Goal: Task Accomplishment & Management: Complete application form

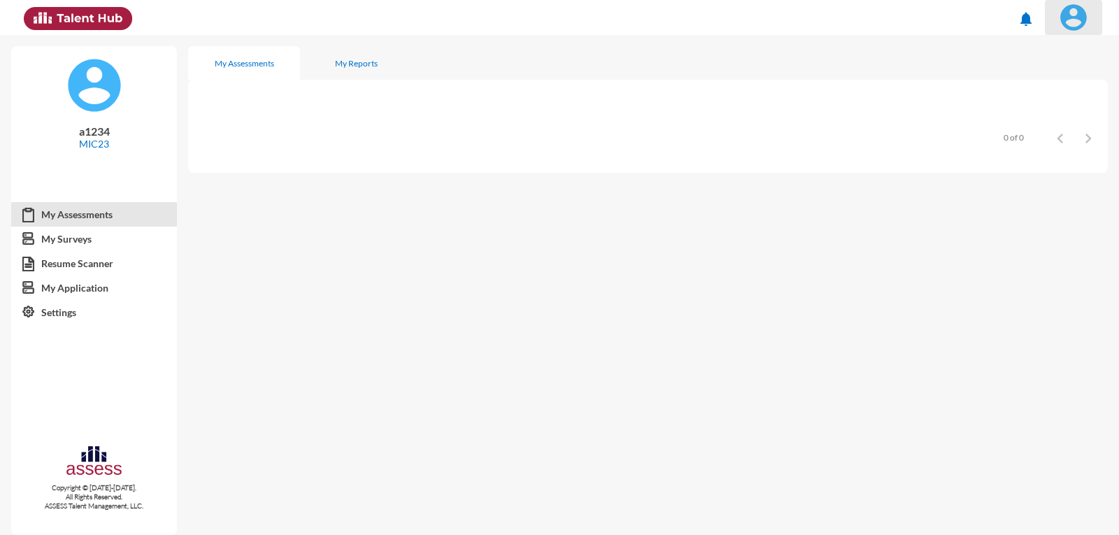
click at [1062, 12] on img at bounding box center [1074, 17] width 28 height 28
click at [1076, 126] on link "Logout" at bounding box center [1058, 128] width 73 height 27
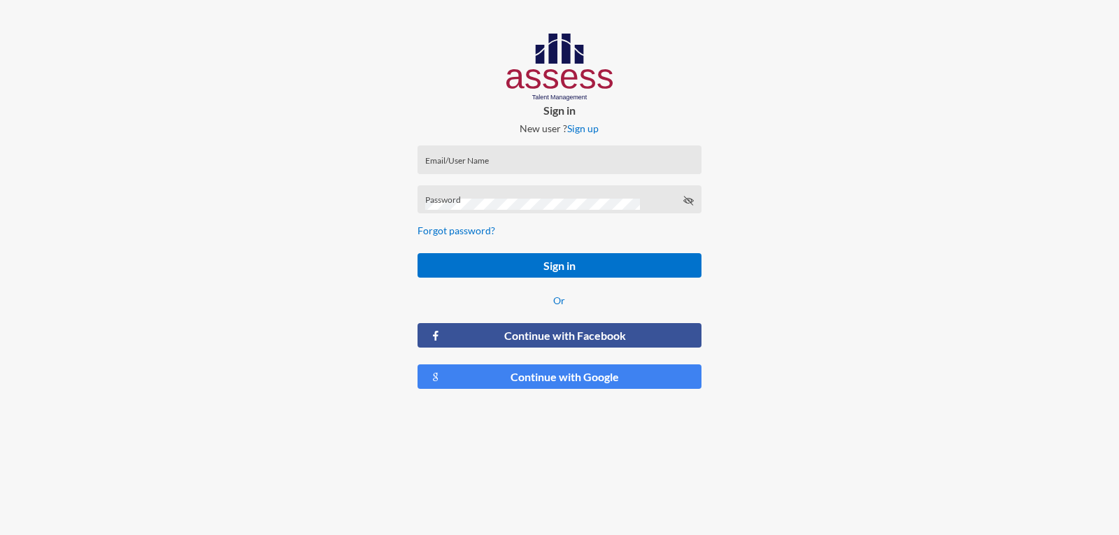
click at [595, 158] on div "Email/User Name" at bounding box center [559, 162] width 269 height 21
type input "a1234"
click at [418, 253] on button "Sign in" at bounding box center [559, 265] width 283 height 24
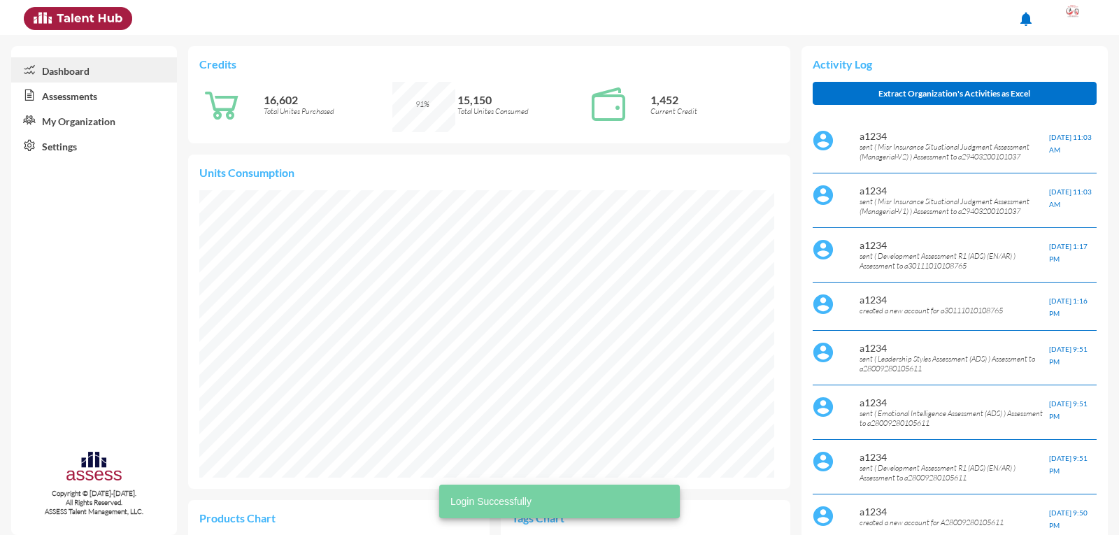
scroll to position [132, 265]
click at [101, 98] on link "Assessments" at bounding box center [94, 95] width 166 height 25
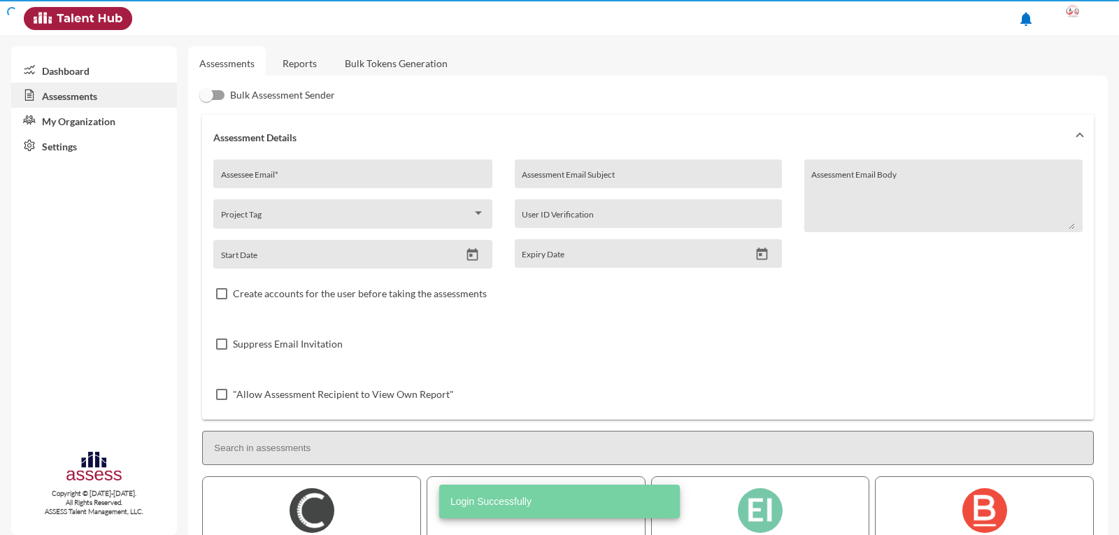
click at [104, 132] on link "My Organization" at bounding box center [94, 120] width 166 height 25
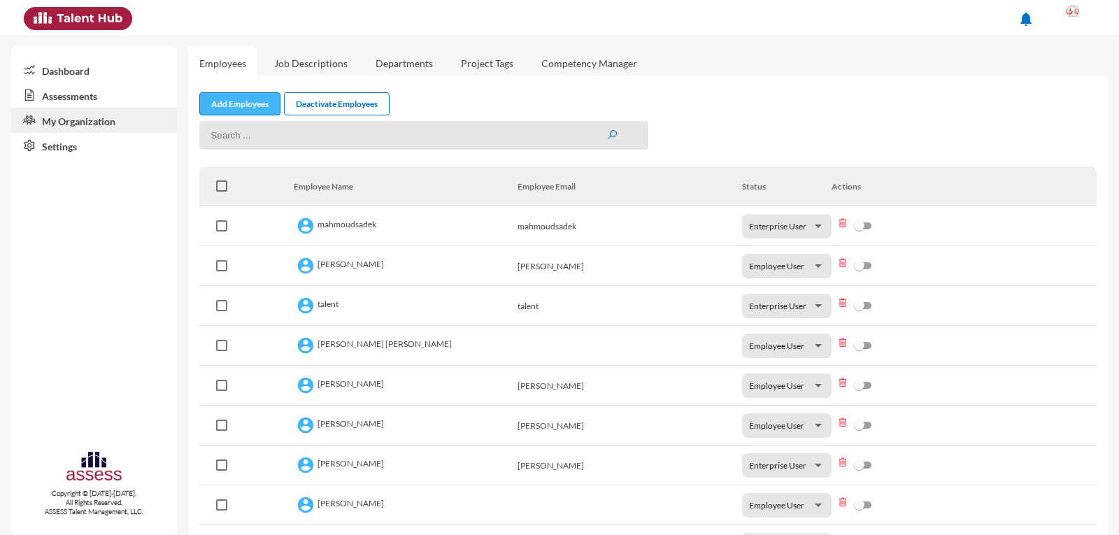
click at [237, 108] on link "Add Employees" at bounding box center [239, 103] width 81 height 23
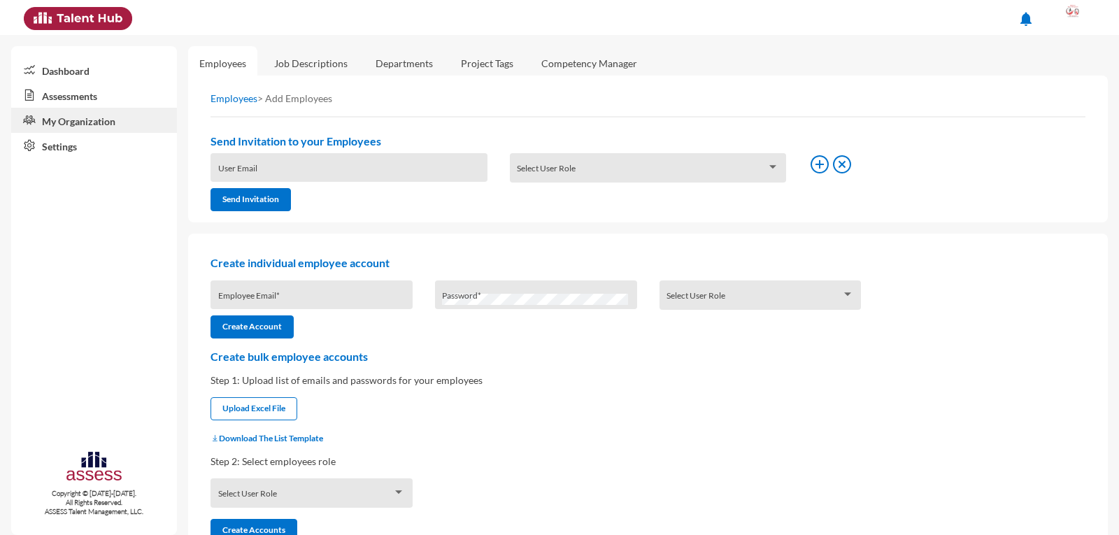
click at [274, 294] on input "Employee Email *" at bounding box center [311, 299] width 187 height 11
type input "a30303161400081"
click at [472, 290] on div "Password *" at bounding box center [535, 298] width 187 height 21
click at [682, 297] on span at bounding box center [754, 299] width 175 height 11
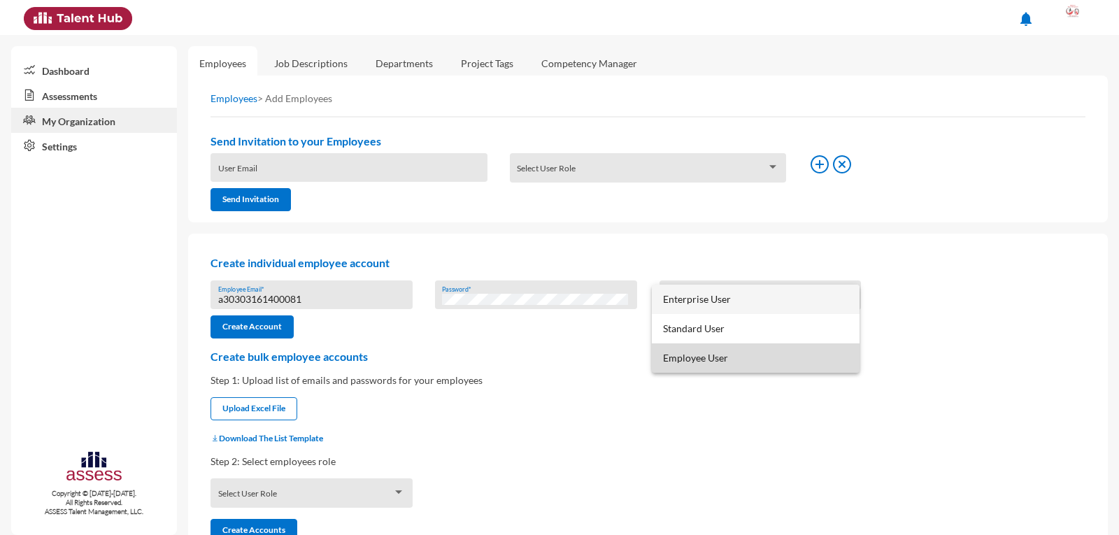
click at [707, 358] on span "Employee User" at bounding box center [755, 357] width 185 height 29
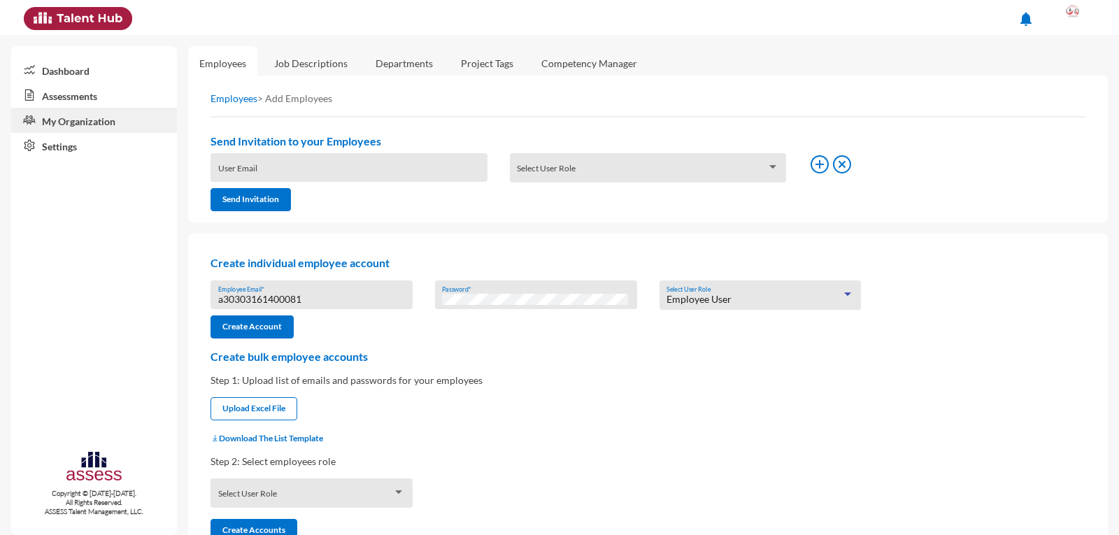
click at [278, 299] on input "a30303161400081" at bounding box center [311, 299] width 187 height 11
click at [281, 320] on button "Create Account" at bounding box center [252, 326] width 83 height 23
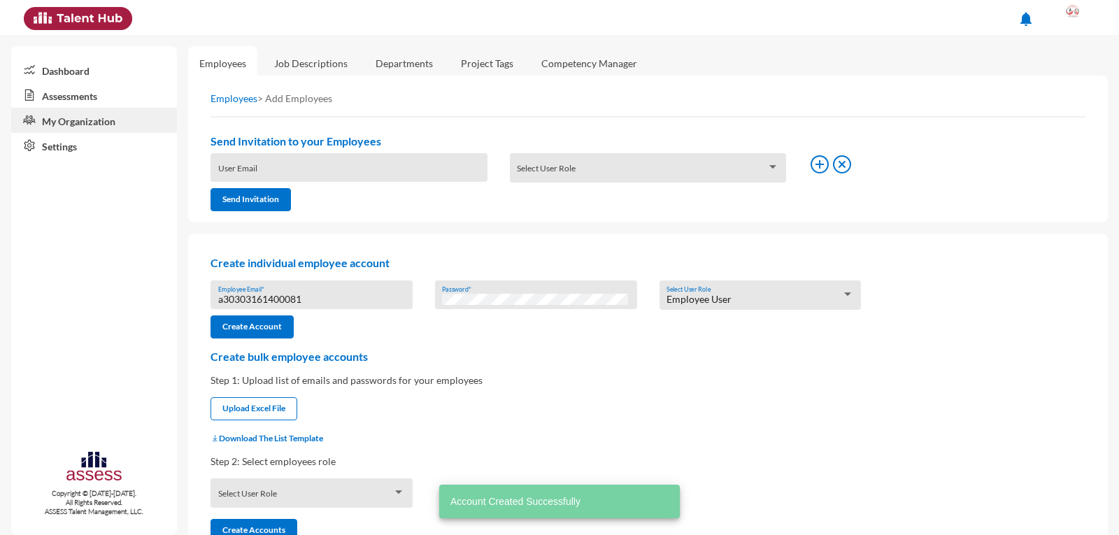
click at [114, 90] on link "Assessments" at bounding box center [94, 95] width 166 height 25
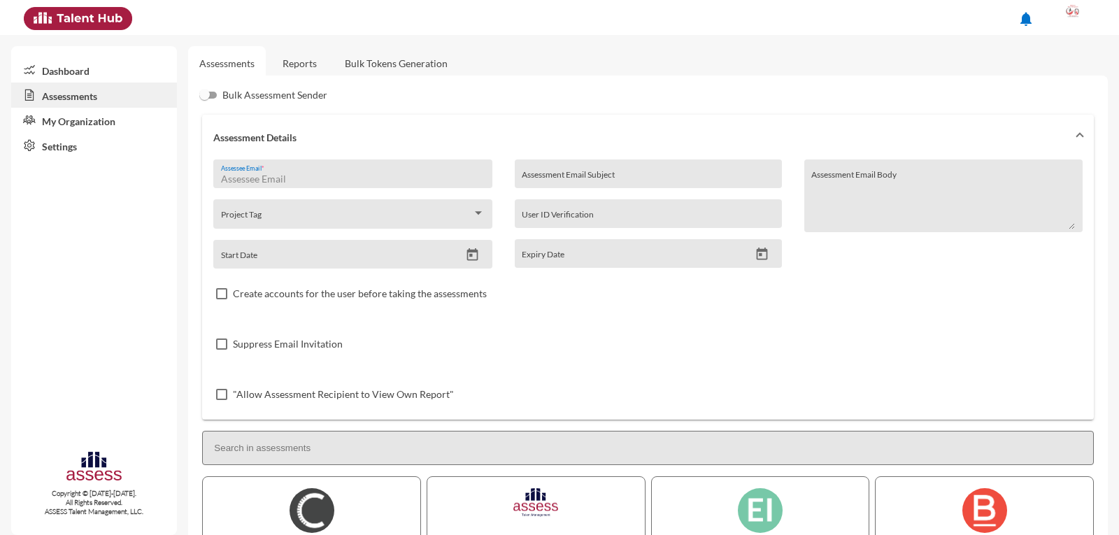
click at [251, 180] on input "Assessee Email *" at bounding box center [353, 178] width 264 height 11
paste input "a30303161400081"
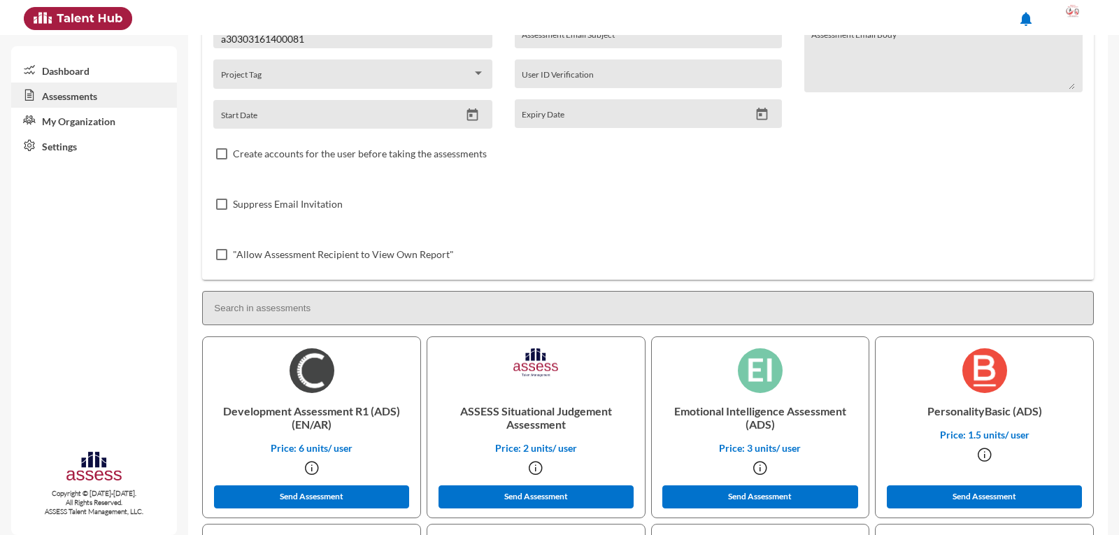
scroll to position [210, 0]
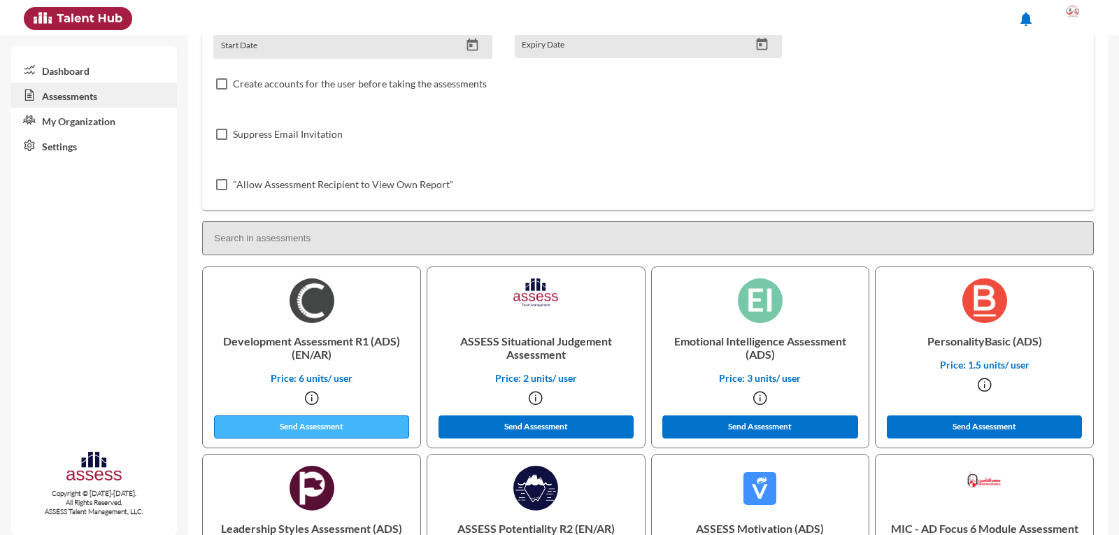
type input "a30303161400081"
click at [322, 426] on button "Send Assessment" at bounding box center [312, 427] width 196 height 23
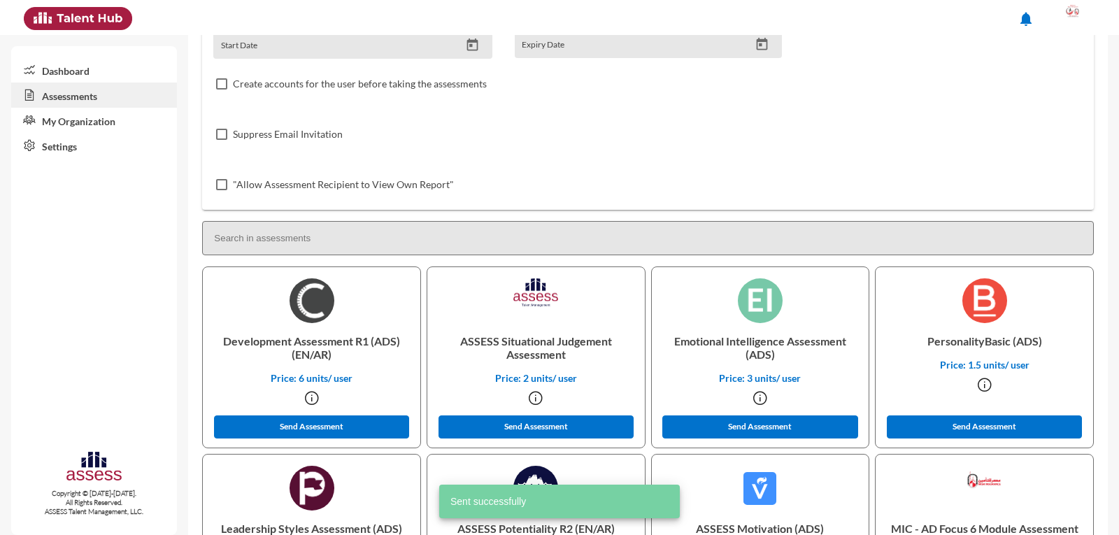
click at [67, 118] on link "My Organization" at bounding box center [94, 120] width 166 height 25
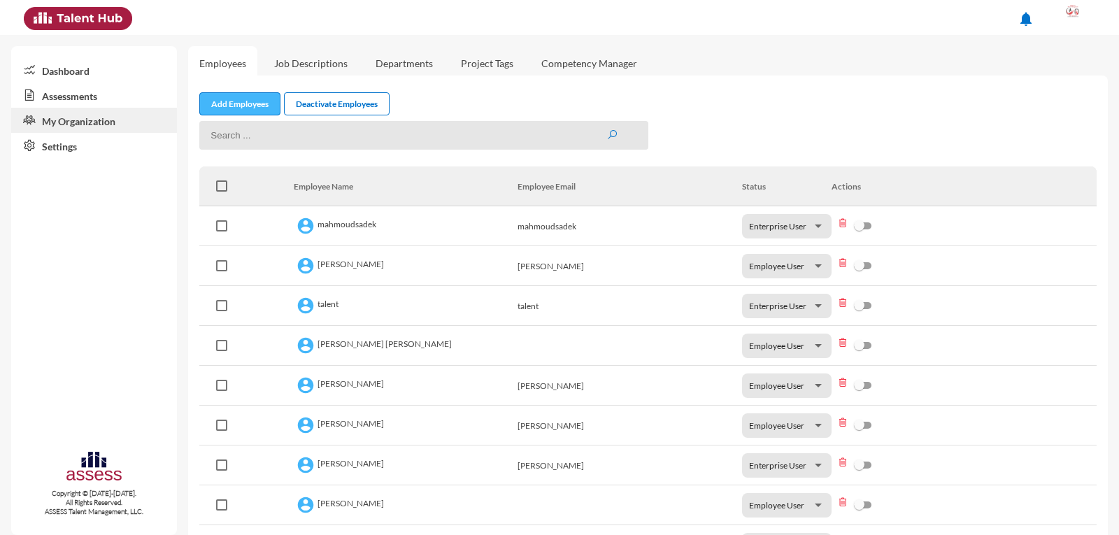
click at [258, 107] on link "Add Employees" at bounding box center [239, 103] width 81 height 23
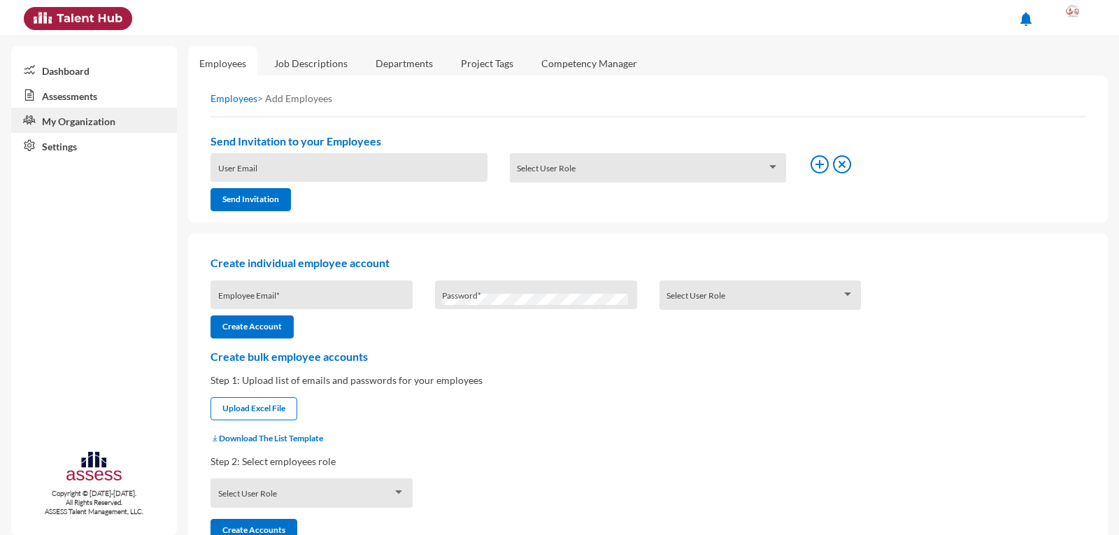
click at [322, 290] on div "Employee Email *" at bounding box center [311, 298] width 187 height 21
type input "a30109262103974"
click at [460, 285] on div "Password *" at bounding box center [536, 295] width 202 height 29
click at [744, 295] on span at bounding box center [754, 299] width 175 height 11
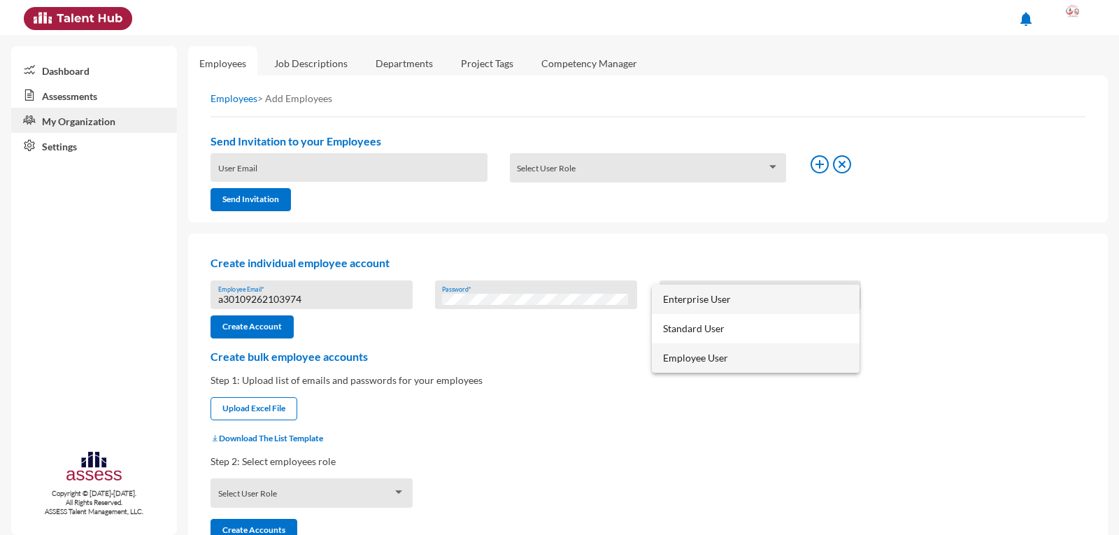
click at [716, 353] on span "Employee User" at bounding box center [755, 357] width 185 height 29
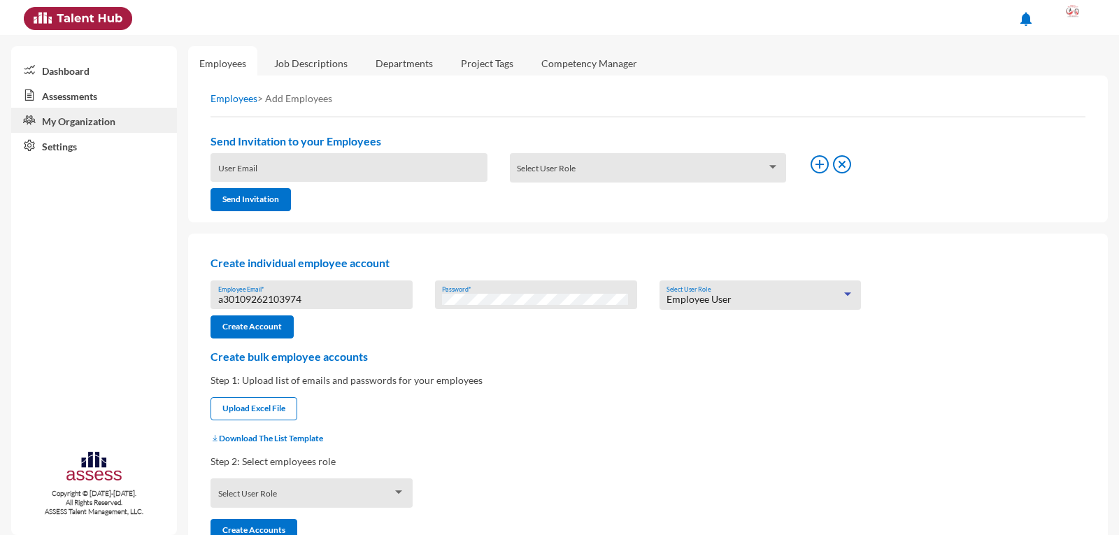
click at [260, 304] on input "a30109262103974" at bounding box center [311, 299] width 187 height 11
click at [286, 300] on input "a30109262103974" at bounding box center [311, 299] width 187 height 11
click at [311, 294] on input "a30109262103974" at bounding box center [311, 299] width 187 height 11
click at [302, 301] on input "a30109262103974" at bounding box center [311, 299] width 187 height 11
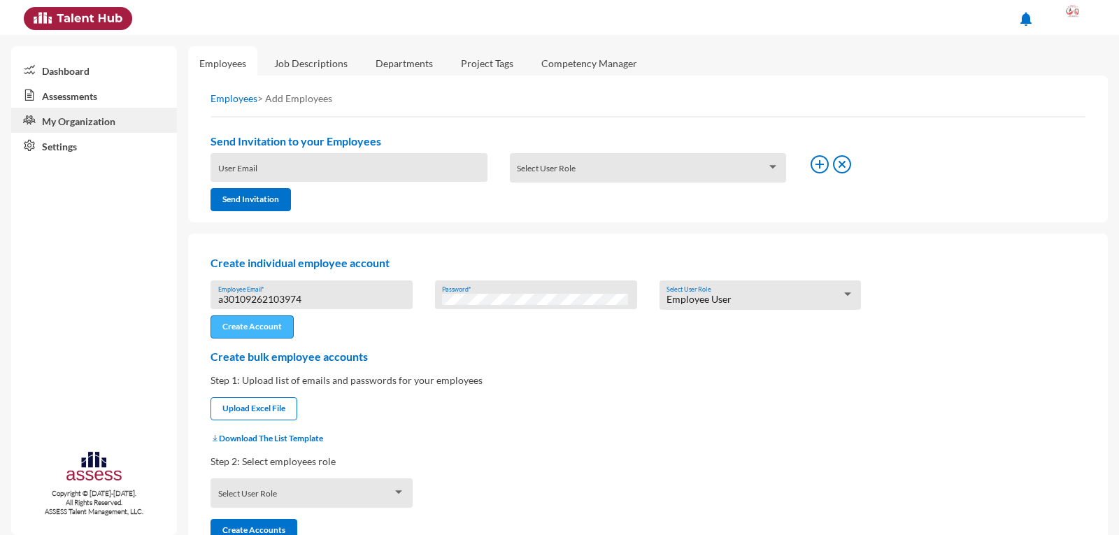
click at [248, 333] on button "Create Account" at bounding box center [252, 326] width 83 height 23
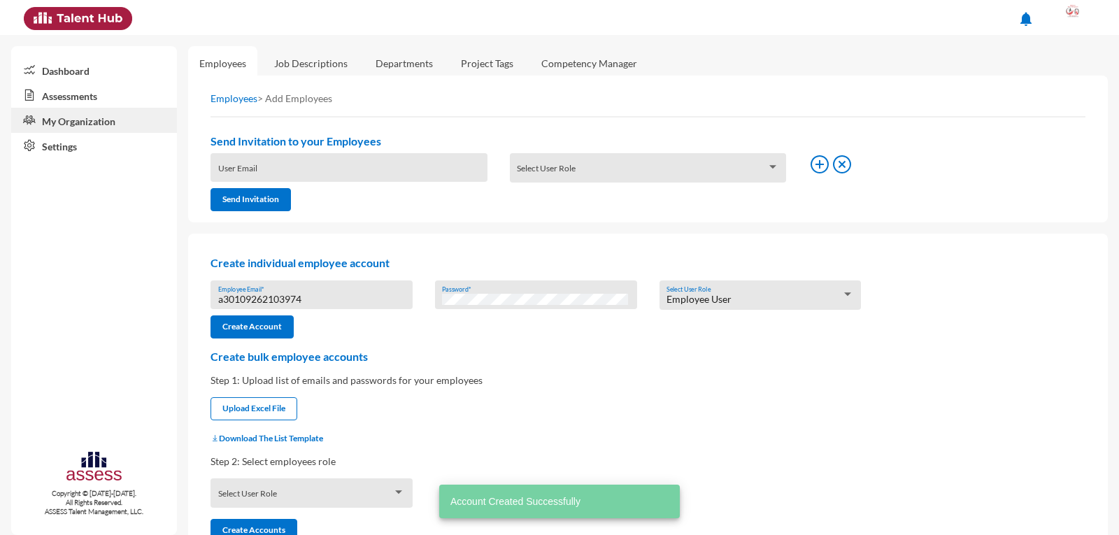
click at [68, 94] on link "Assessments" at bounding box center [94, 95] width 166 height 25
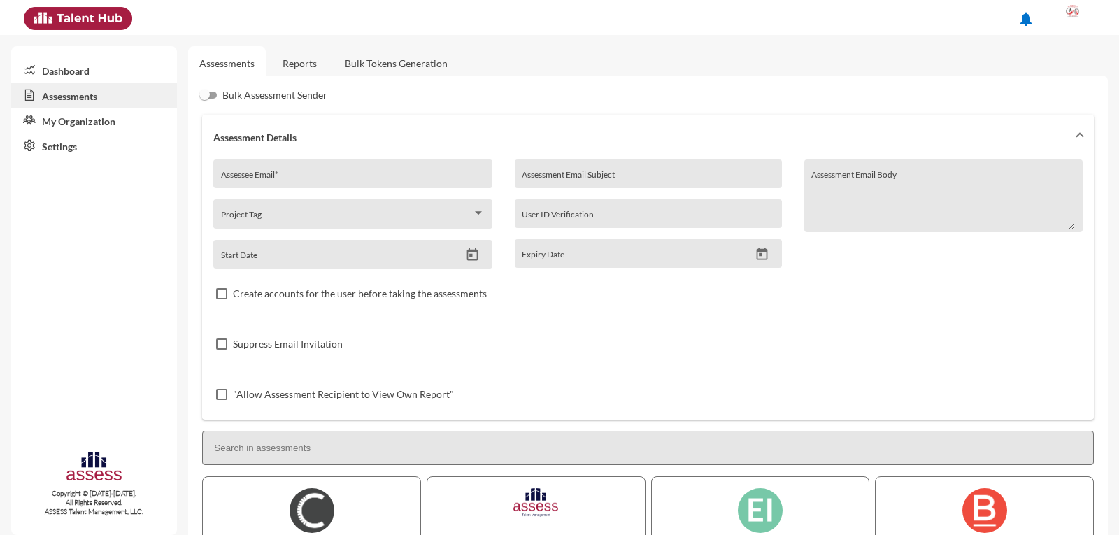
click at [248, 176] on input "Assessee Email *" at bounding box center [353, 178] width 264 height 11
paste input "a30109262103974"
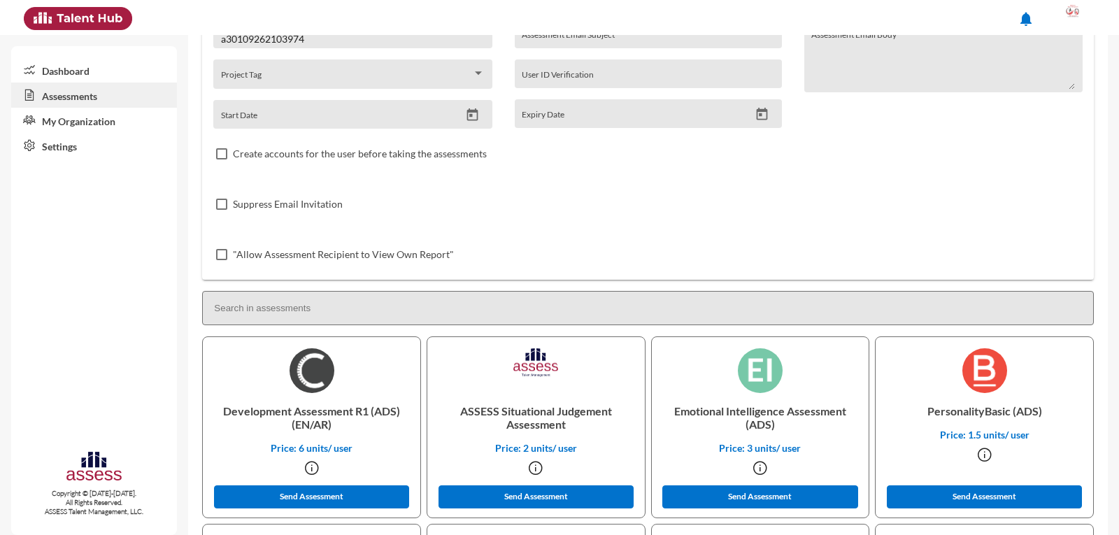
scroll to position [210, 0]
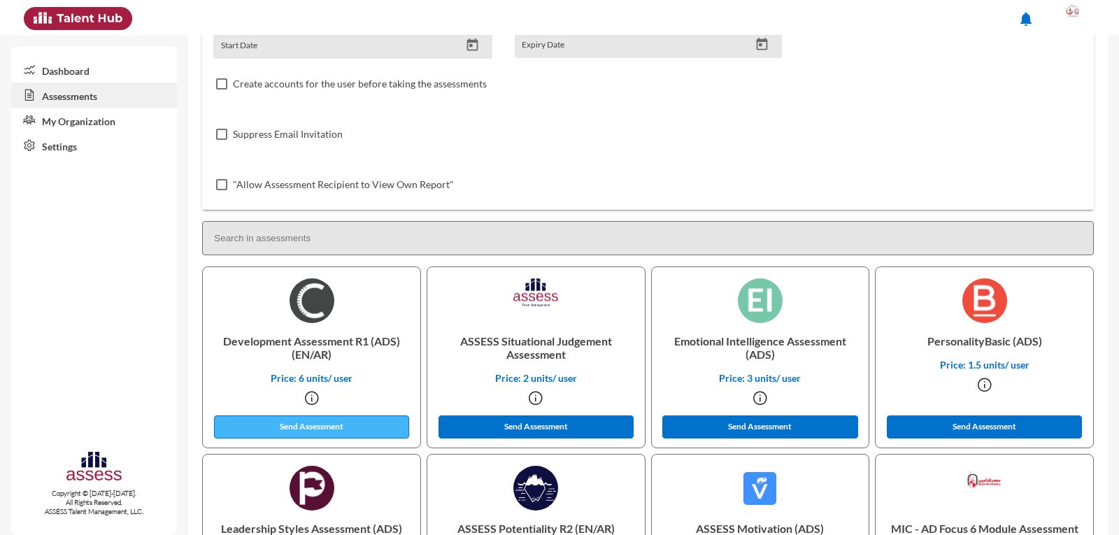
type input "a30109262103974"
click at [345, 420] on button "Send Assessment" at bounding box center [312, 427] width 196 height 23
click at [71, 119] on link "My Organization" at bounding box center [94, 120] width 166 height 25
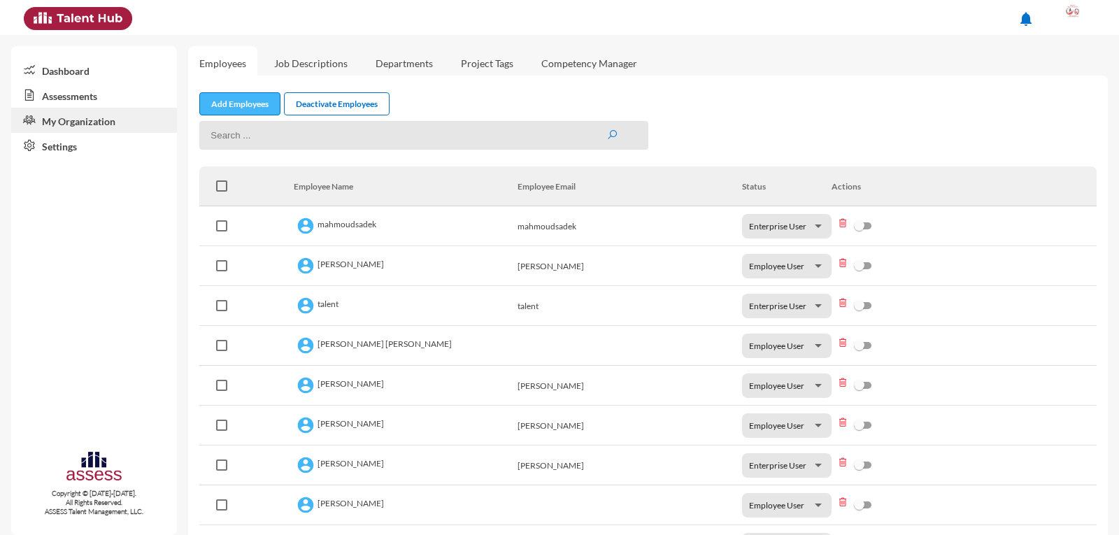
click at [246, 102] on link "Add Employees" at bounding box center [239, 103] width 81 height 23
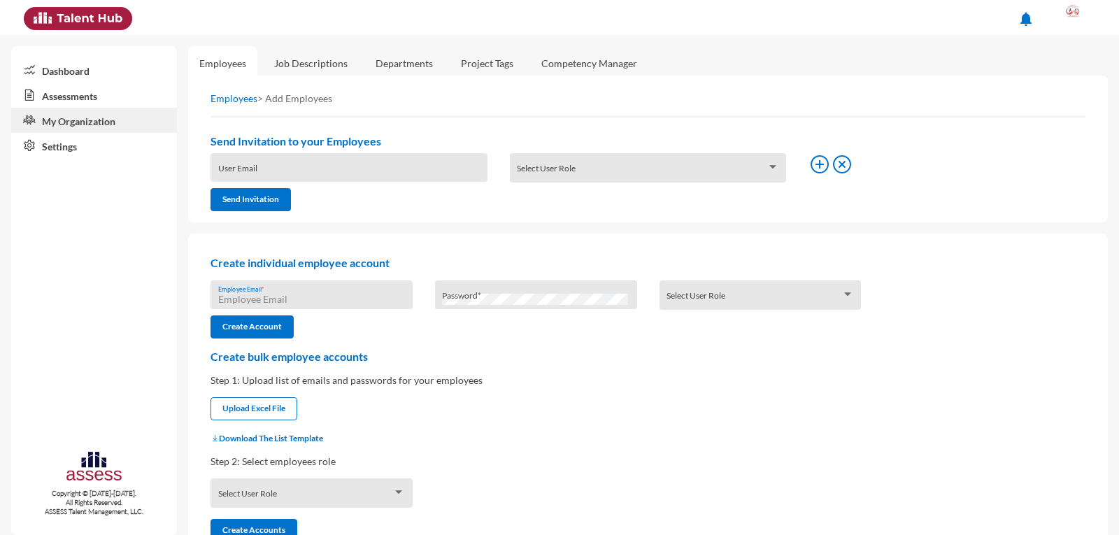
click at [271, 299] on input "Employee Email *" at bounding box center [311, 299] width 187 height 11
type input "a30003110100233"
click at [492, 288] on div "Password *" at bounding box center [535, 298] width 187 height 21
click at [695, 282] on div "Select User Role" at bounding box center [761, 295] width 202 height 29
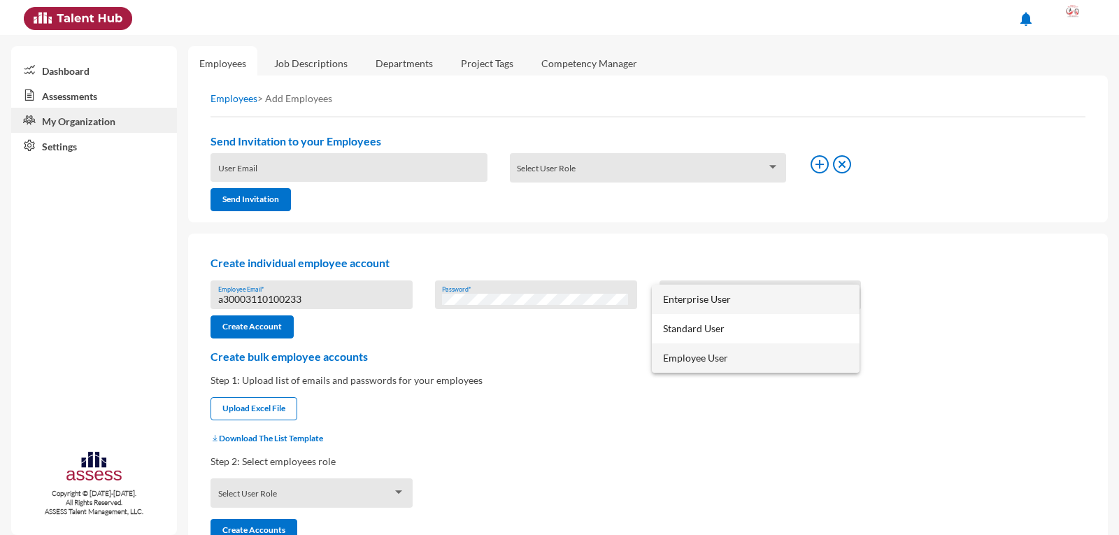
click at [686, 363] on span "Employee User" at bounding box center [755, 357] width 185 height 29
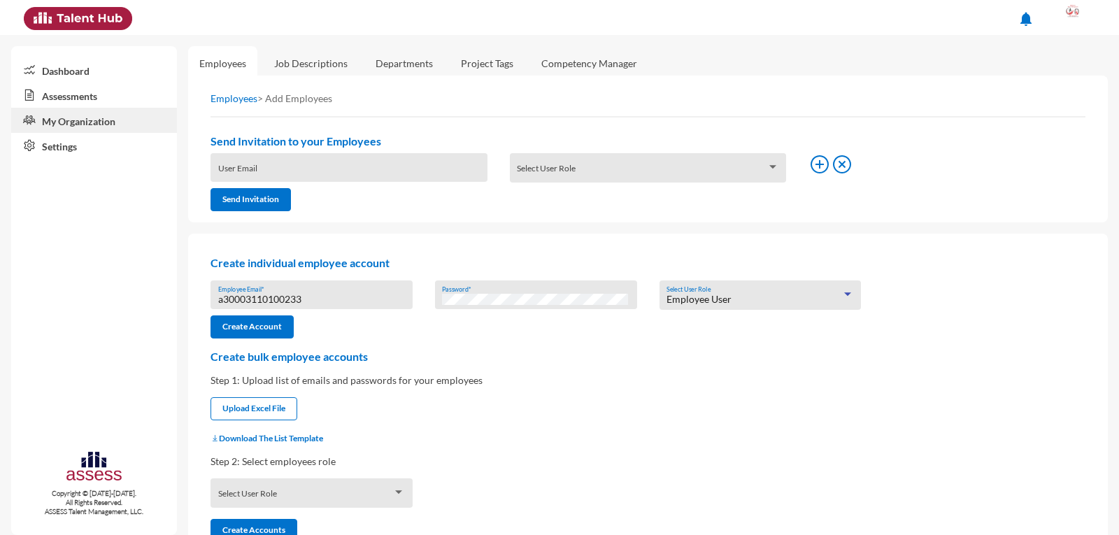
click at [305, 301] on input "a30003110100233" at bounding box center [311, 299] width 187 height 11
click at [303, 299] on input "a30003110100233" at bounding box center [311, 299] width 187 height 11
click at [266, 302] on input "a30003110100233" at bounding box center [311, 299] width 187 height 11
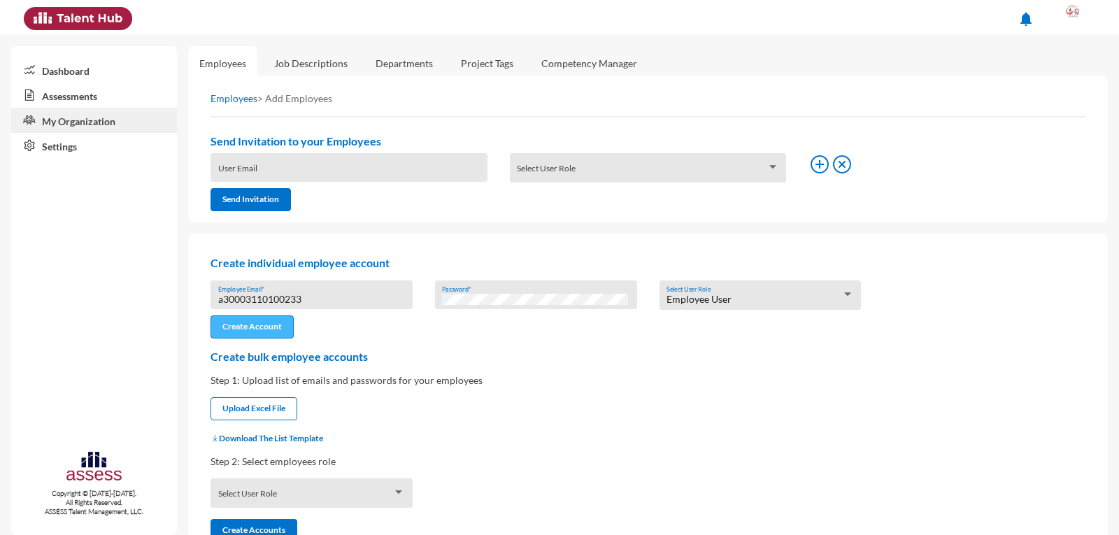
click at [267, 333] on button "Create Account" at bounding box center [252, 326] width 83 height 23
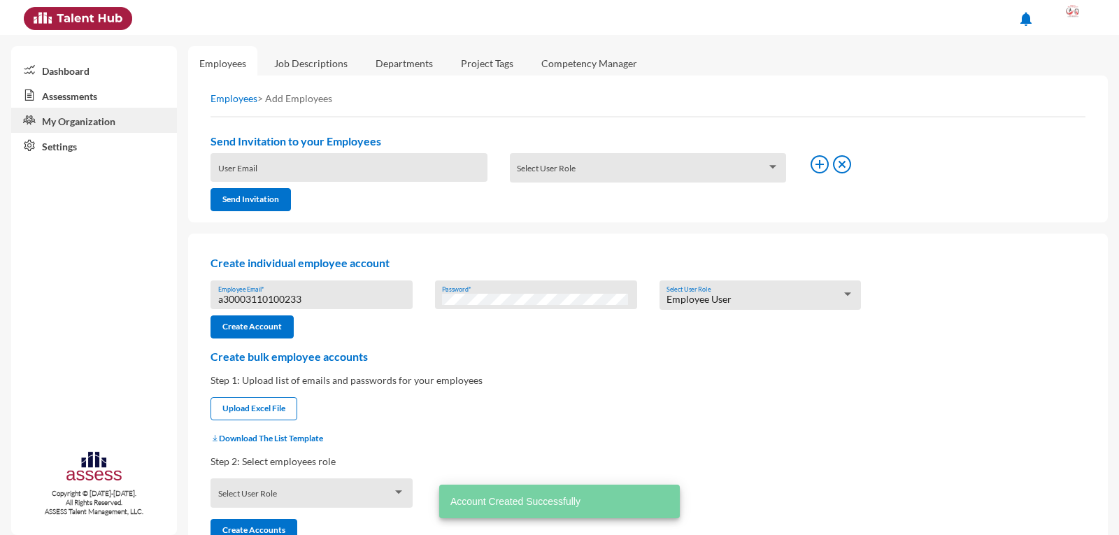
click at [59, 100] on link "Assessments" at bounding box center [94, 95] width 166 height 25
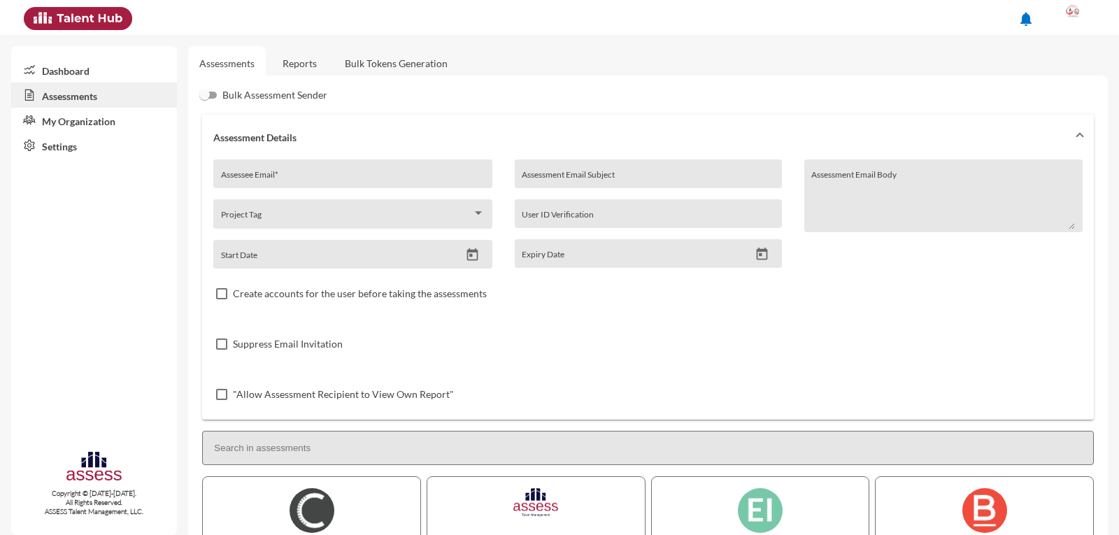
click at [241, 167] on div "Assessee Email *" at bounding box center [353, 177] width 264 height 21
paste input "a30003110100233"
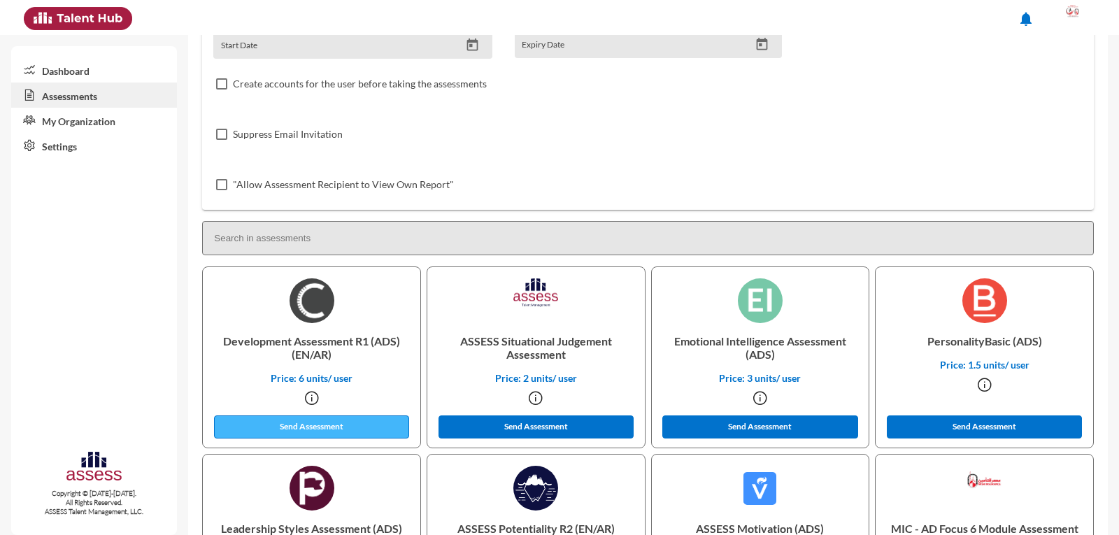
type input "a30003110100233"
click at [319, 430] on button "Send Assessment" at bounding box center [312, 427] width 196 height 23
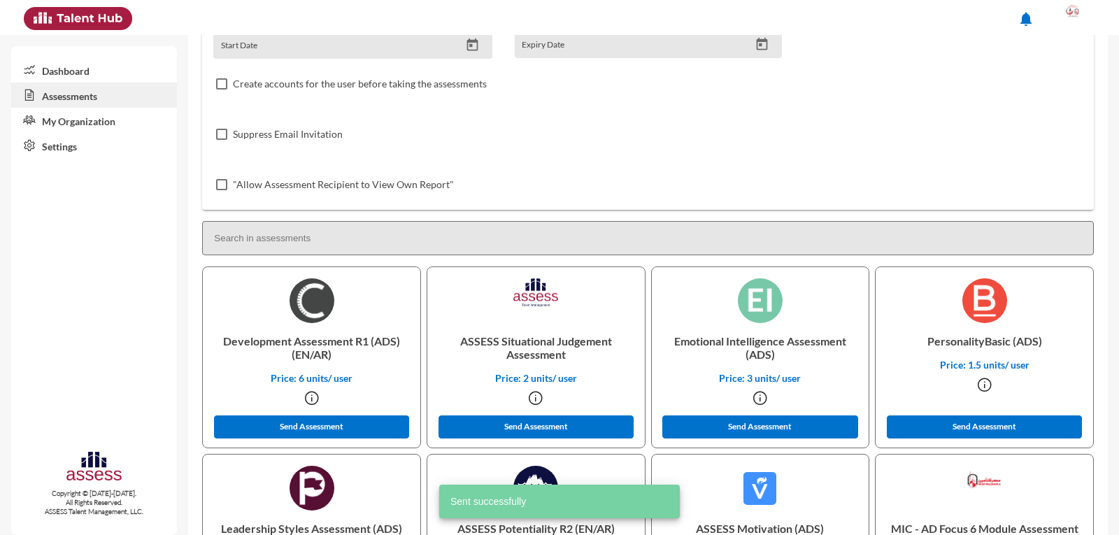
scroll to position [0, 0]
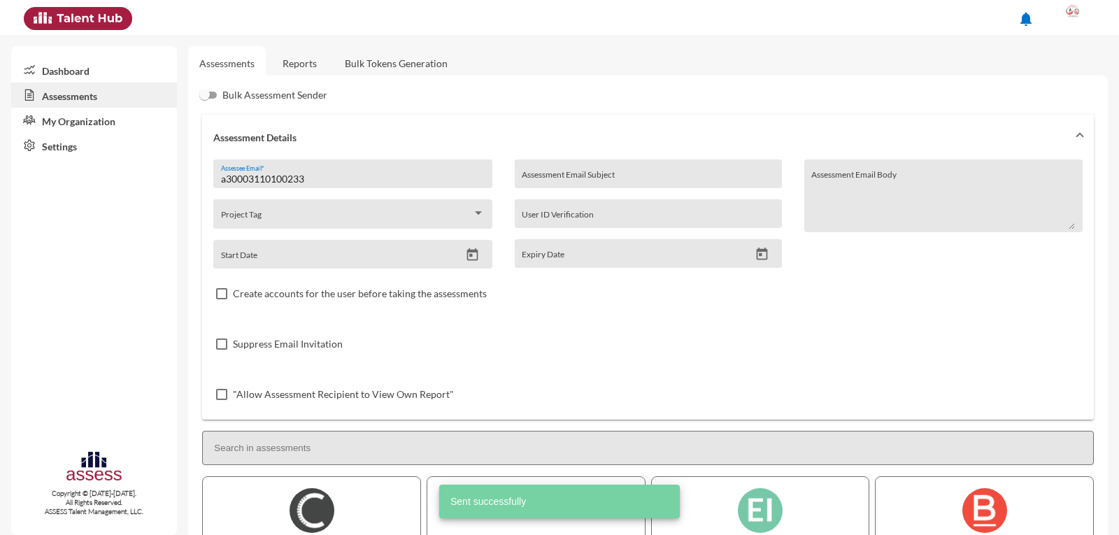
click at [1088, 31] on button at bounding box center [1073, 17] width 57 height 35
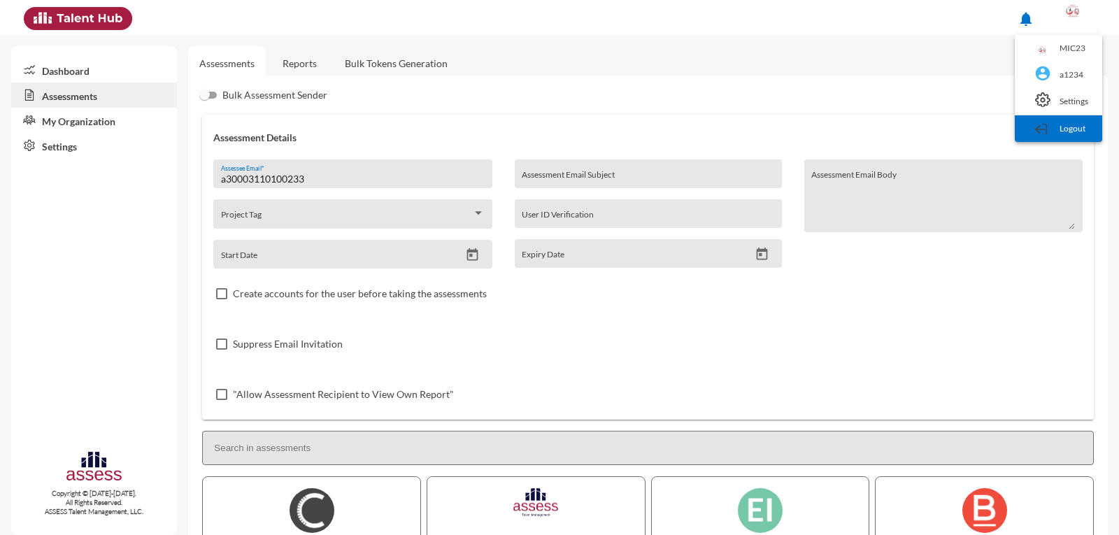
click at [1065, 139] on link "Logout" at bounding box center [1058, 128] width 73 height 27
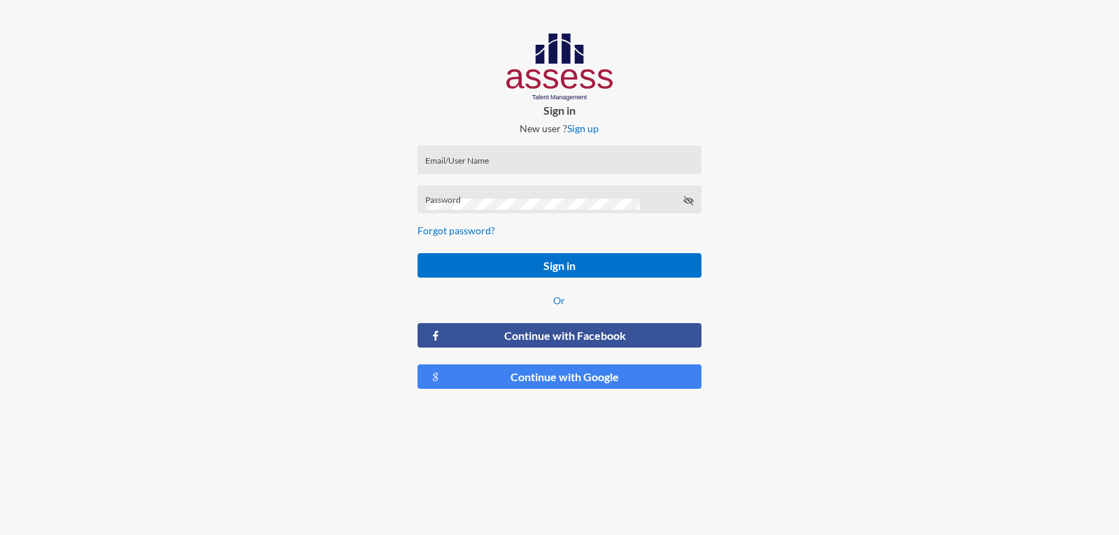
click at [485, 152] on div "Email/User Name" at bounding box center [559, 162] width 269 height 21
type input "a30003110100233"
click at [418, 253] on button "Sign in" at bounding box center [559, 265] width 283 height 24
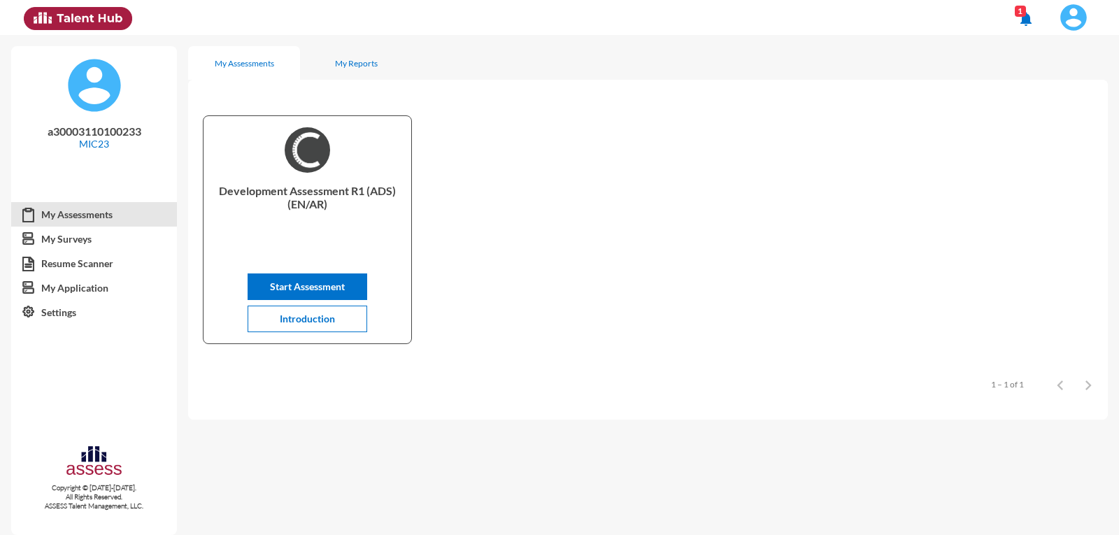
click at [1072, 22] on img at bounding box center [1074, 17] width 28 height 28
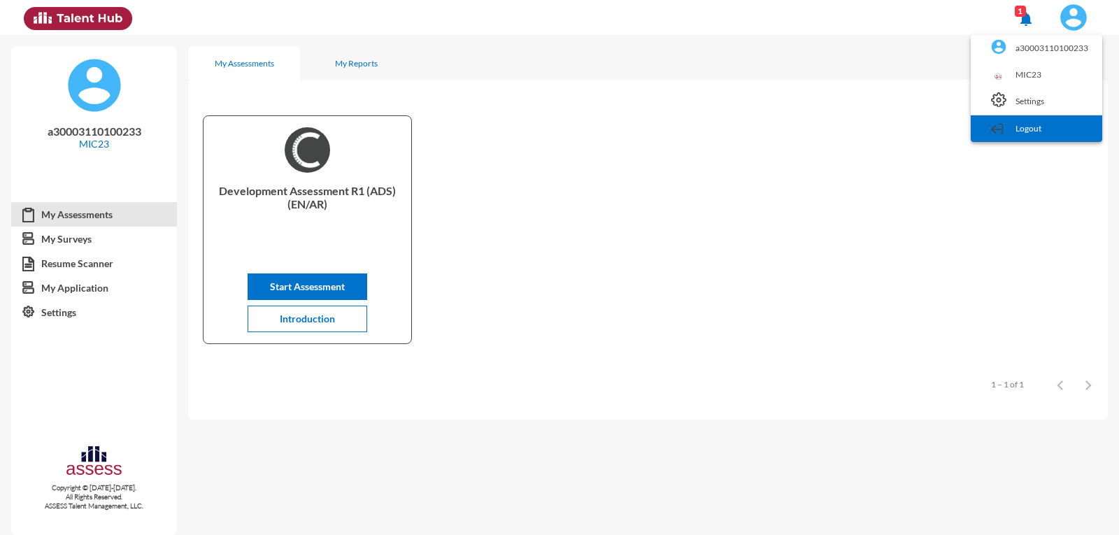
click at [1056, 125] on link "Logout" at bounding box center [1037, 128] width 118 height 27
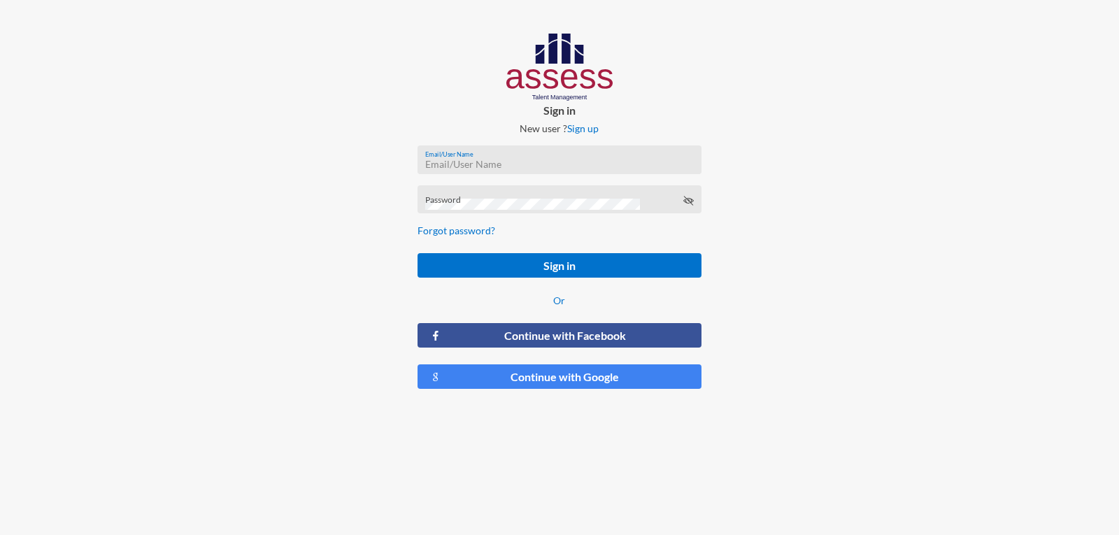
click at [574, 166] on input "Email/User Name" at bounding box center [559, 164] width 269 height 11
type input "a30303161400081"
click at [418, 253] on button "Sign in" at bounding box center [559, 265] width 283 height 24
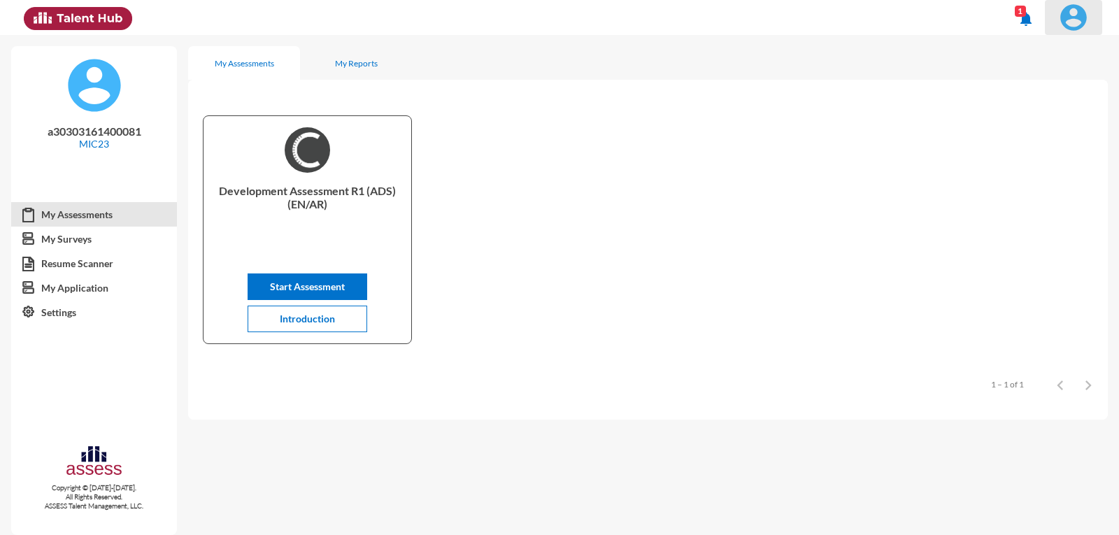
click at [1074, 22] on img at bounding box center [1074, 17] width 28 height 28
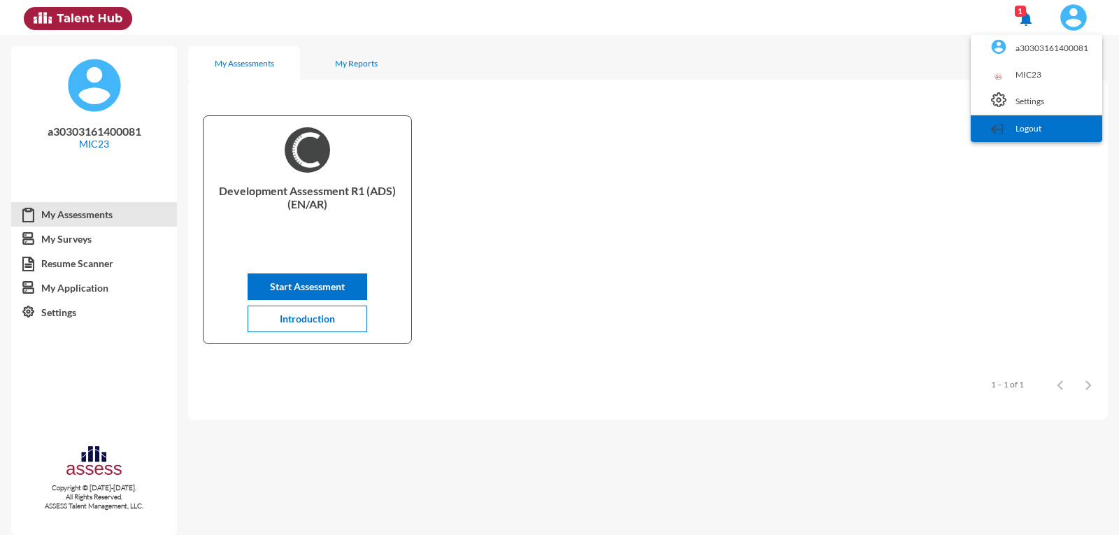
click at [1055, 134] on link "Logout" at bounding box center [1037, 128] width 118 height 27
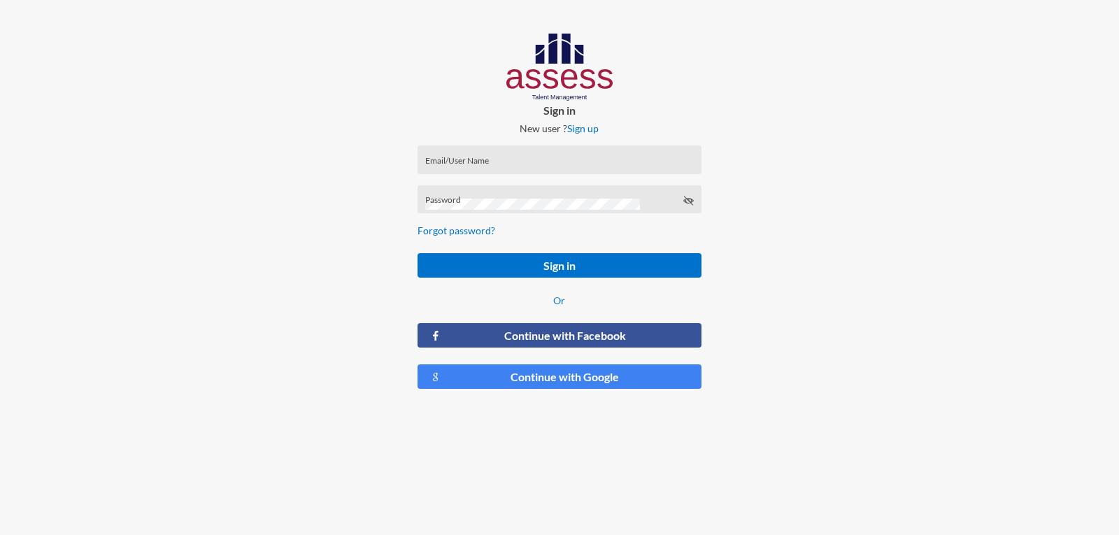
click at [471, 159] on input "Email/User Name" at bounding box center [559, 164] width 269 height 11
type input "a30109262103974"
click at [462, 195] on div "Password" at bounding box center [559, 202] width 269 height 21
click at [418, 253] on button "Sign in" at bounding box center [559, 265] width 283 height 24
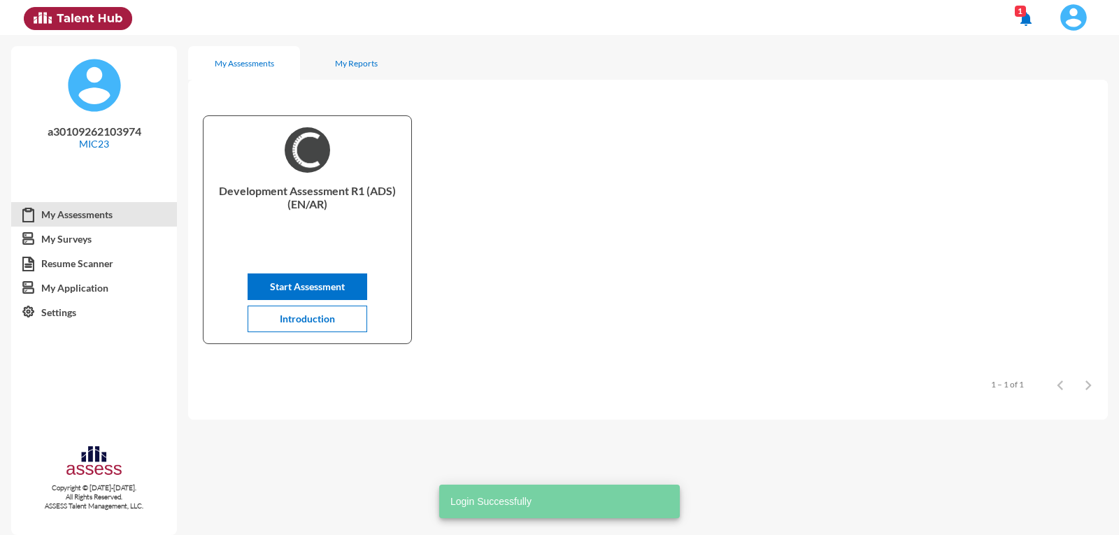
click at [1082, 24] on img at bounding box center [1074, 17] width 28 height 28
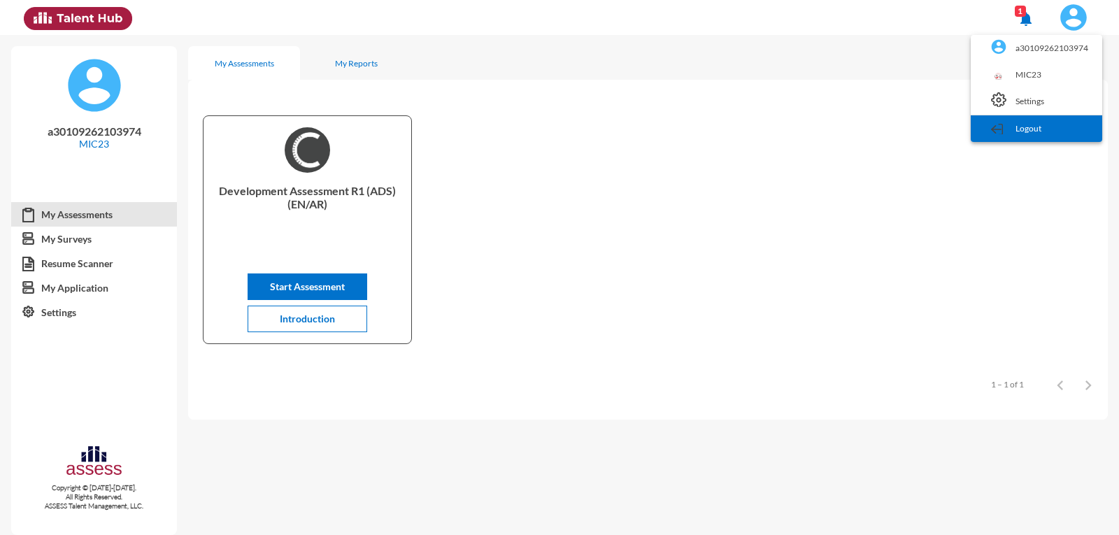
click at [1037, 135] on link "Logout" at bounding box center [1037, 128] width 118 height 27
